Goal: Task Accomplishment & Management: Manage account settings

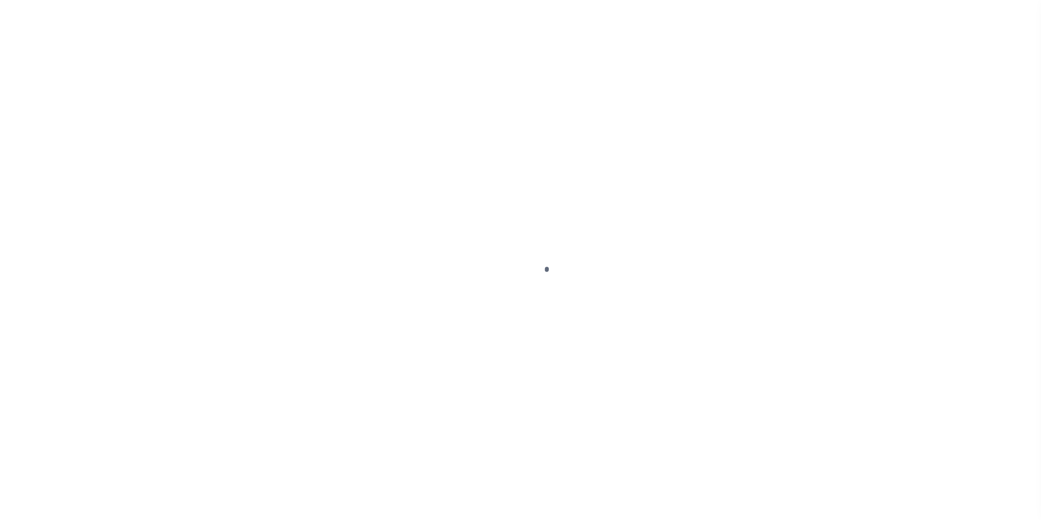
scroll to position [11, 0]
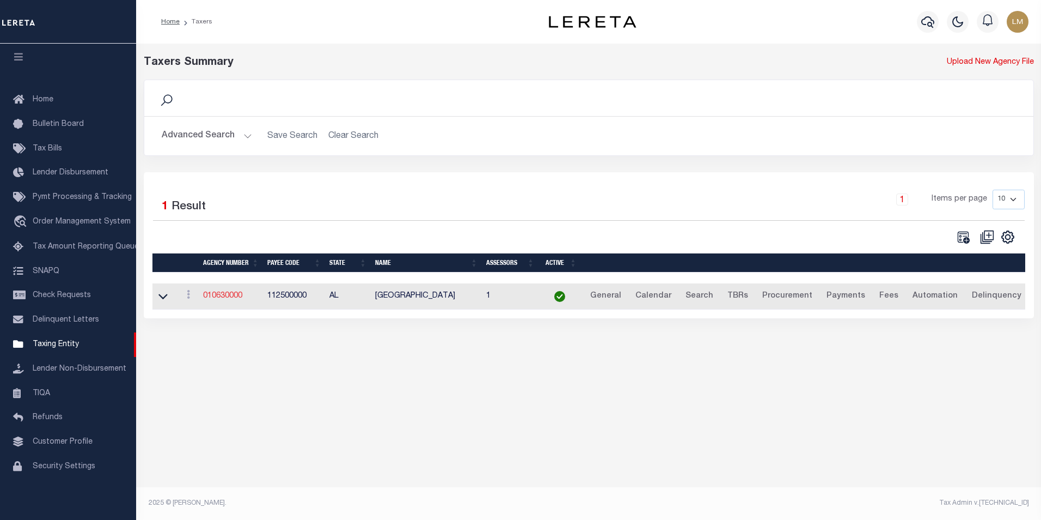
click at [235, 300] on link "010630000" at bounding box center [222, 296] width 39 height 8
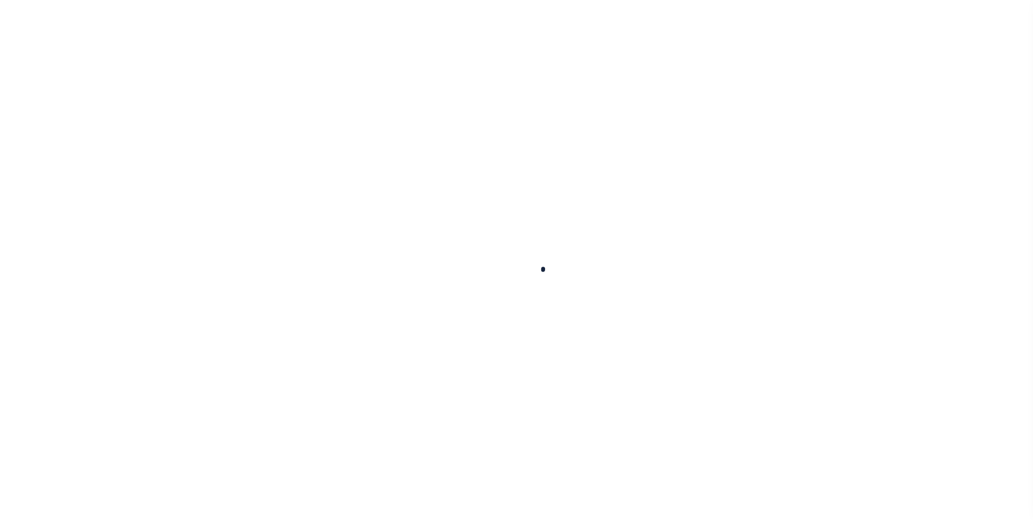
select select
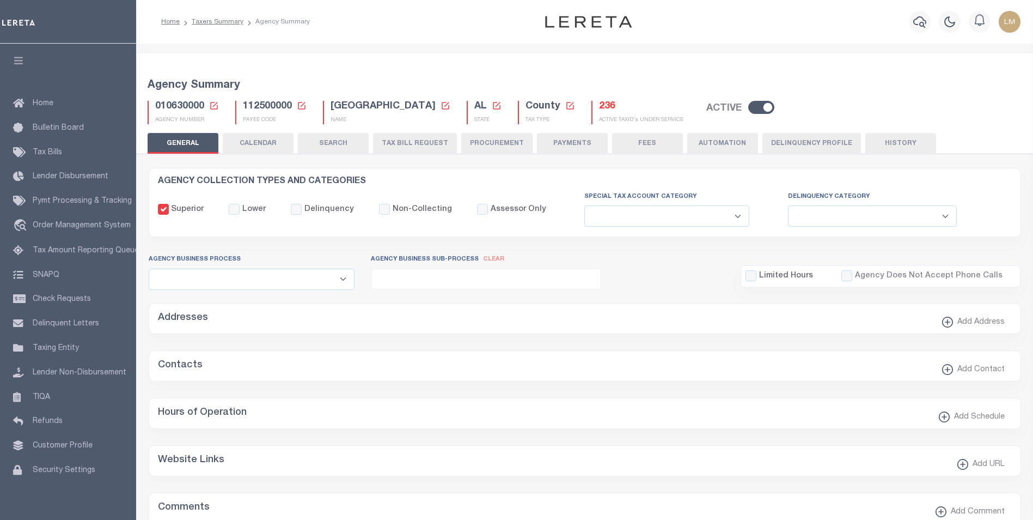
checkbox input "false"
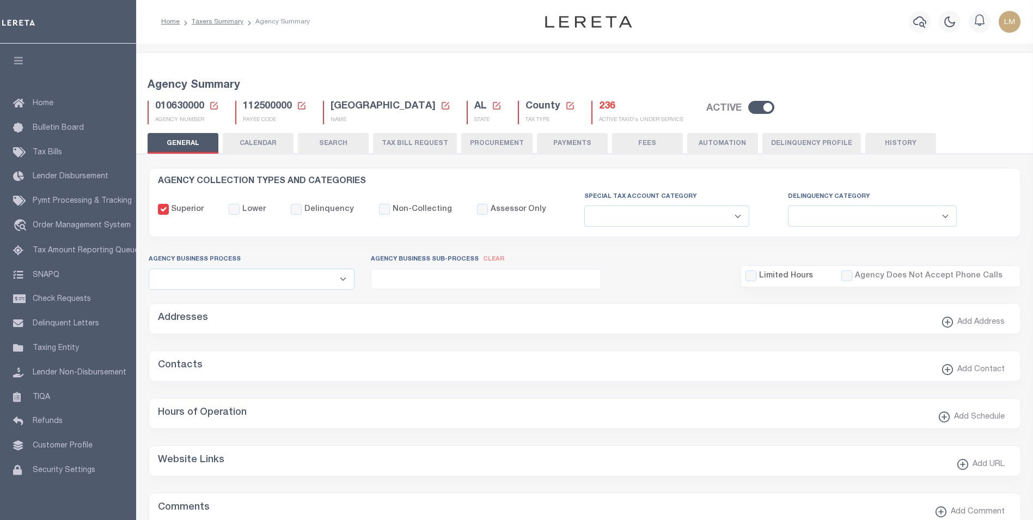
type input "112500000"
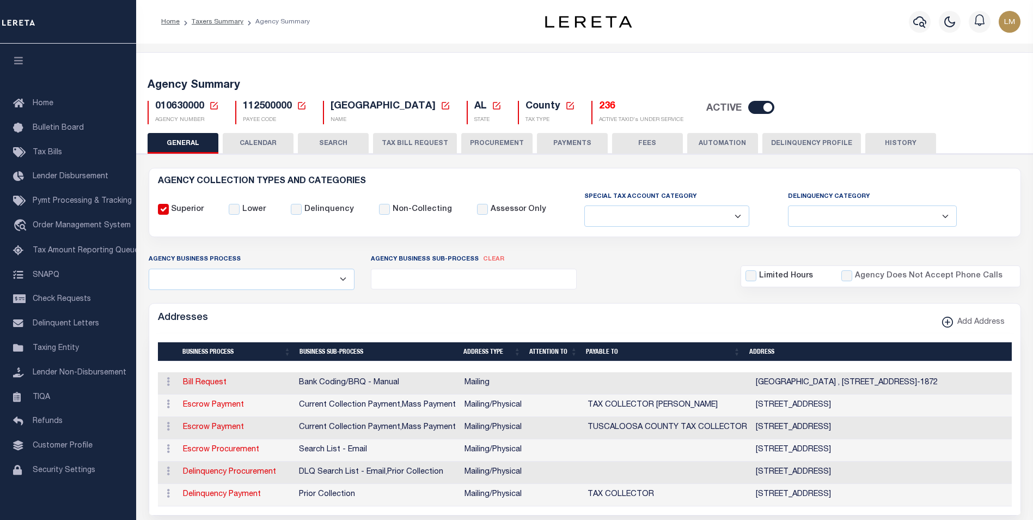
click at [215, 105] on icon at bounding box center [214, 106] width 10 height 10
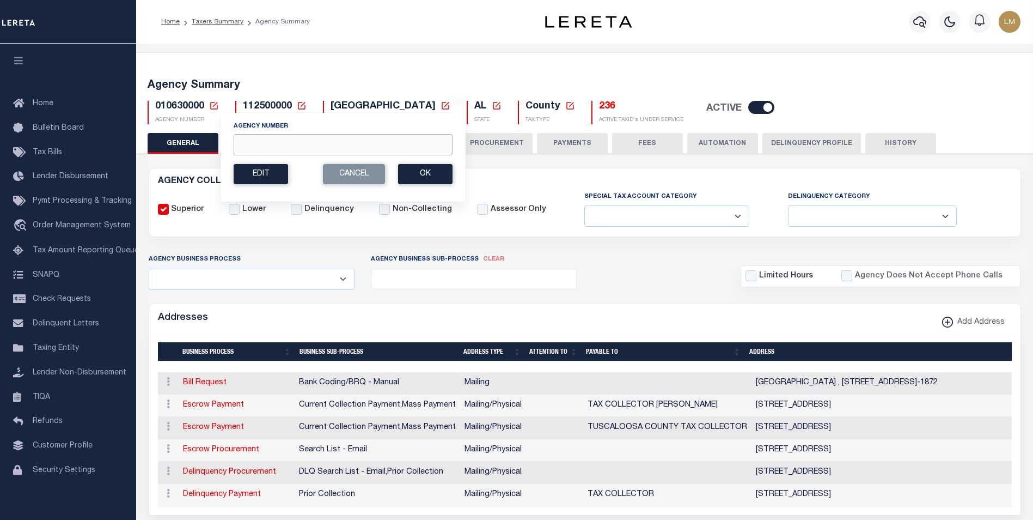
click at [260, 148] on input "Agency Number" at bounding box center [343, 144] width 219 height 21
paste input "040200000"
type input "040200000"
click at [433, 175] on button "Ok" at bounding box center [425, 174] width 54 height 20
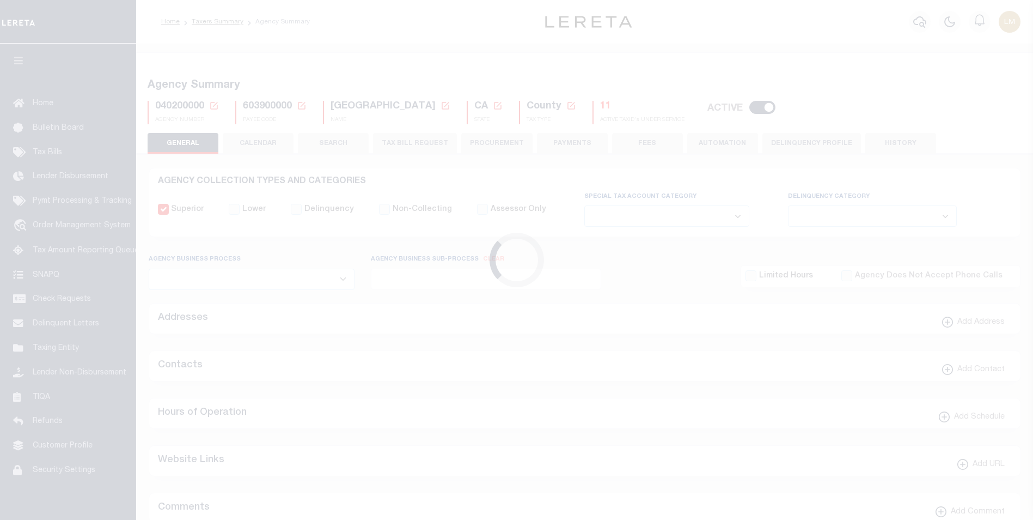
select select
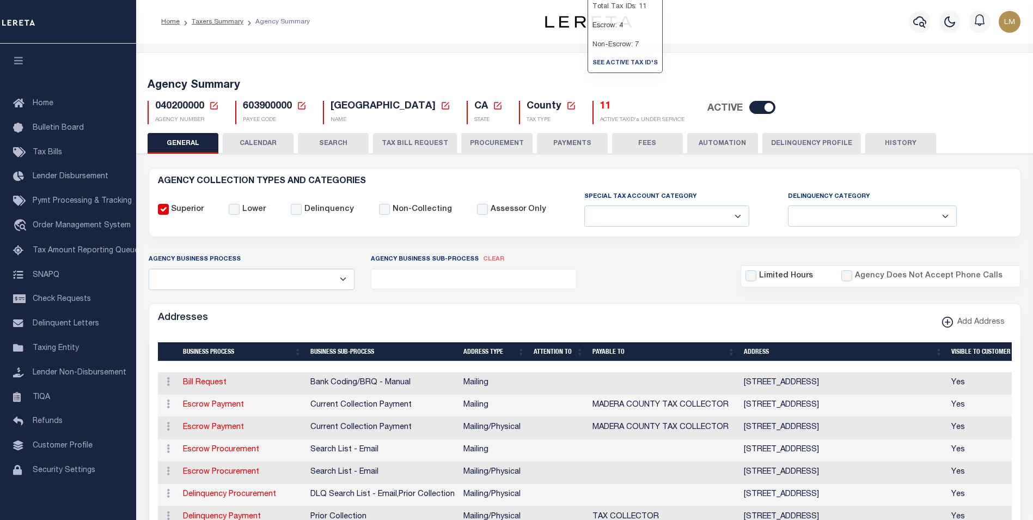
click at [600, 110] on h5 "11" at bounding box center [642, 107] width 84 height 12
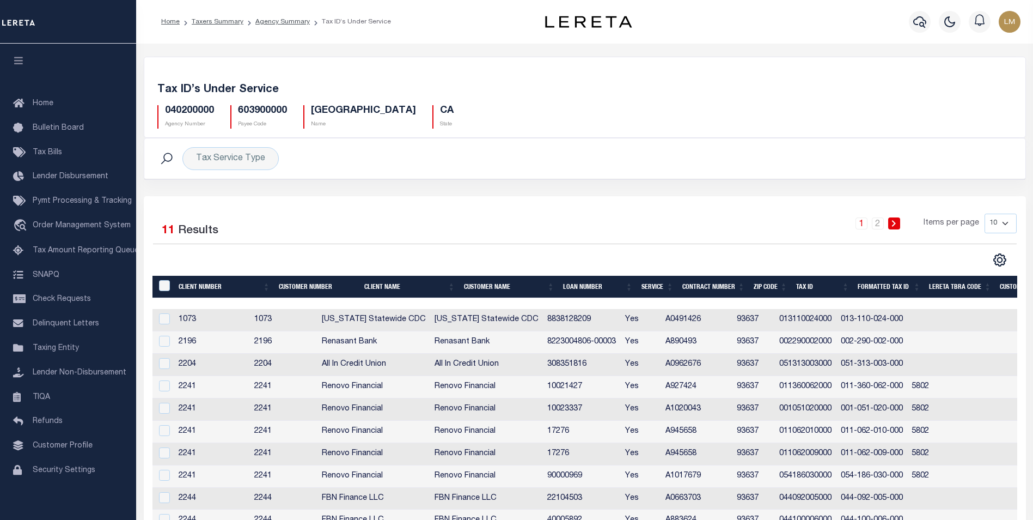
click at [806, 289] on th "Tax ID" at bounding box center [823, 287] width 62 height 22
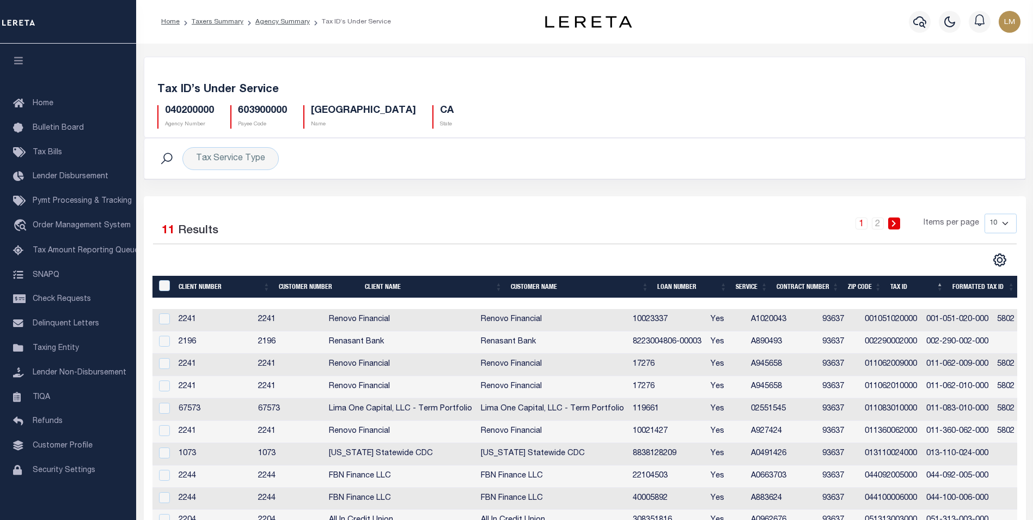
click at [998, 223] on select "10 25 50 100" at bounding box center [1001, 223] width 32 height 20
select select "25"
click at [985, 213] on select "10 25 50 100" at bounding box center [1001, 223] width 32 height 20
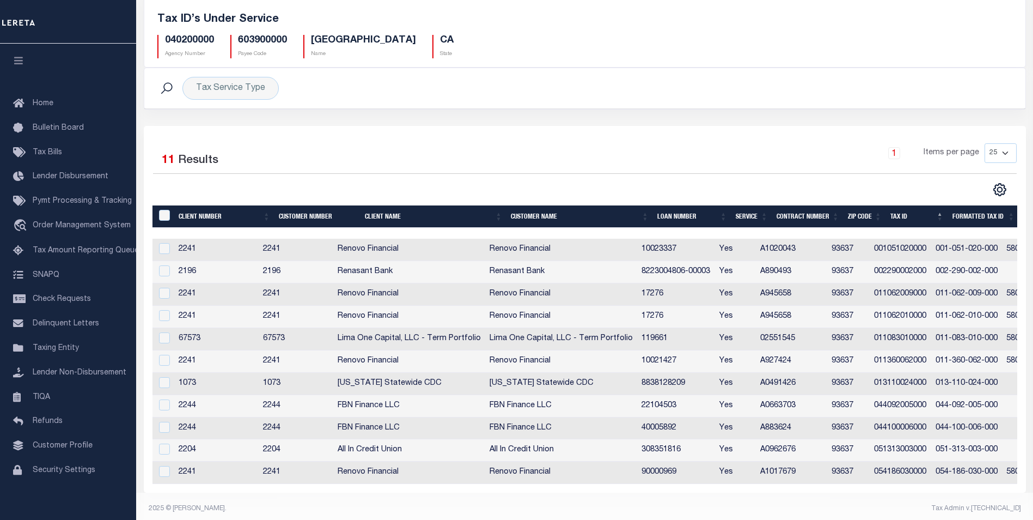
scroll to position [83, 0]
